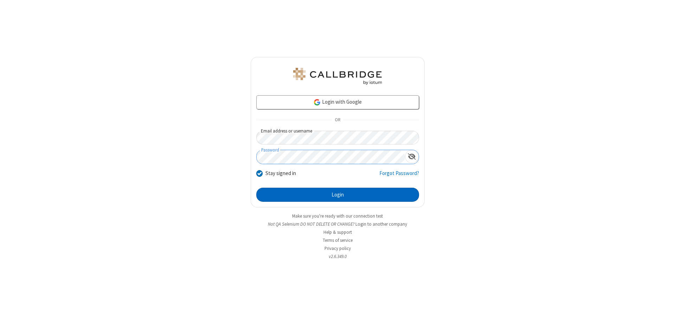
click at [338, 195] on button "Login" at bounding box center [337, 195] width 163 height 14
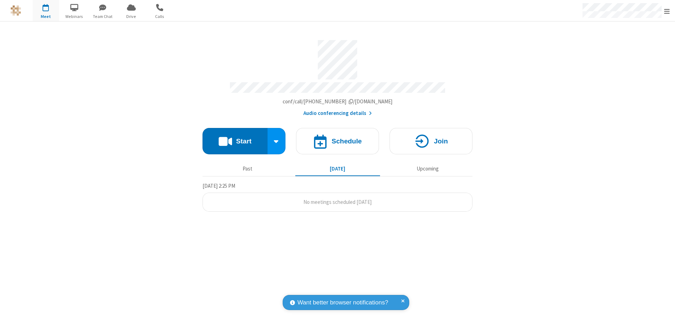
click at [235, 138] on button "Start" at bounding box center [235, 141] width 65 height 26
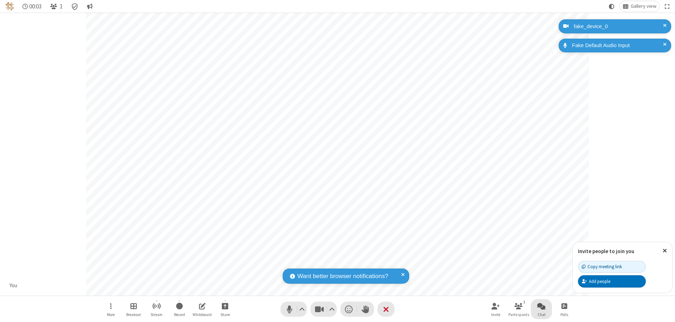
click at [541, 306] on span "Open chat" at bounding box center [541, 306] width 8 height 9
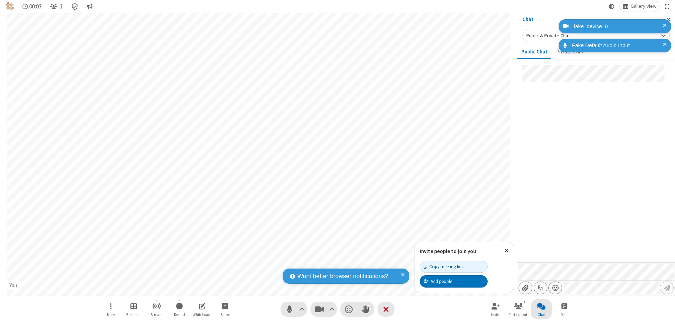
type input "C:\fakepath\doc_test.docx"
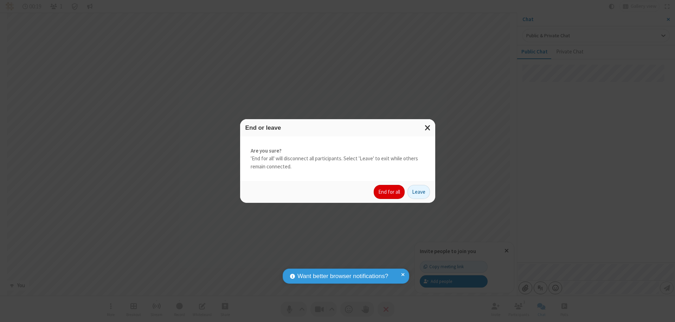
click at [390, 192] on button "End for all" at bounding box center [389, 192] width 31 height 14
